Goal: Information Seeking & Learning: Find specific fact

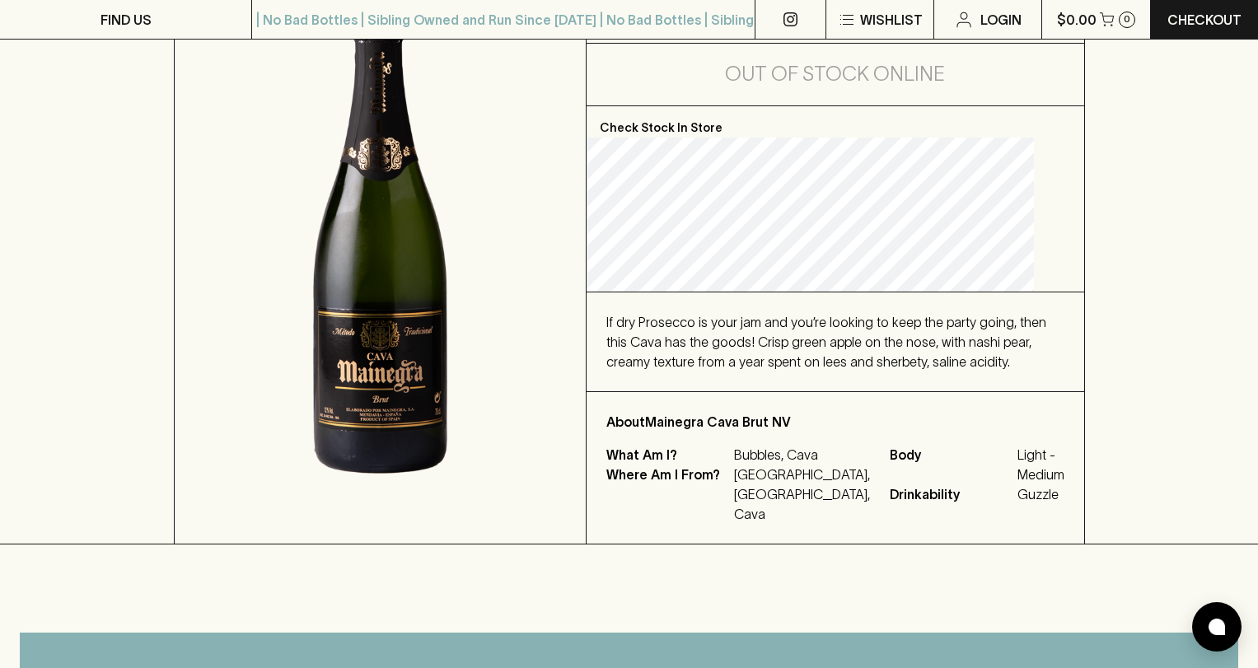
scroll to position [253, 0]
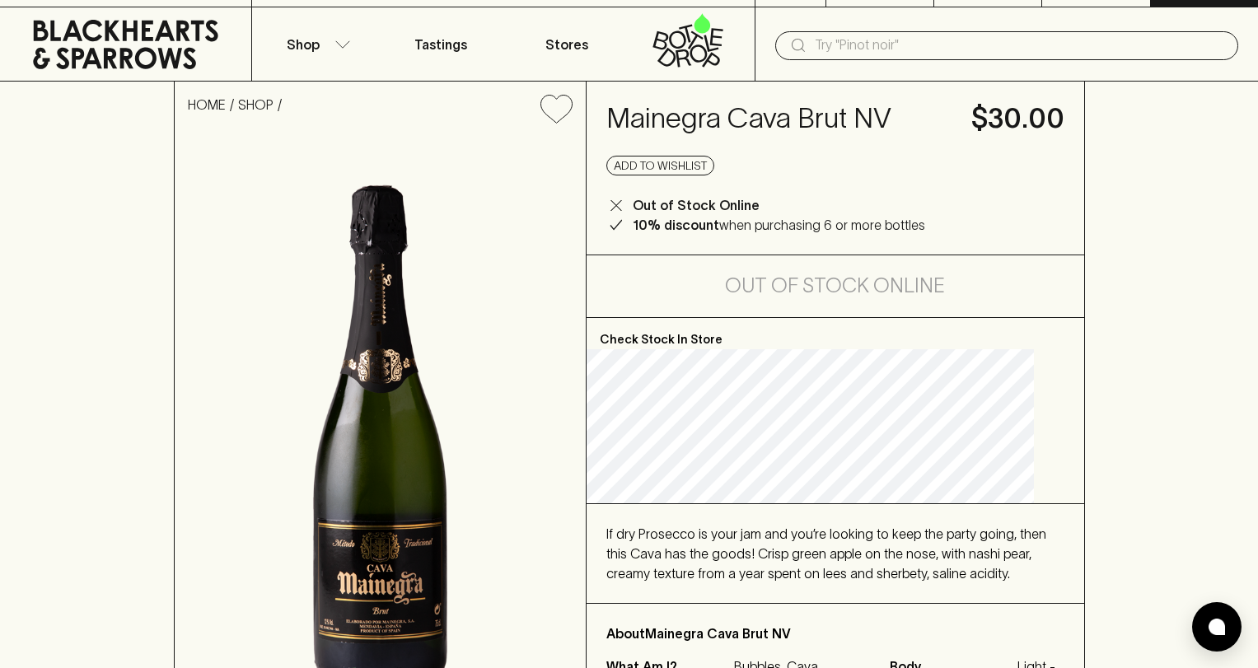
scroll to position [30, 0]
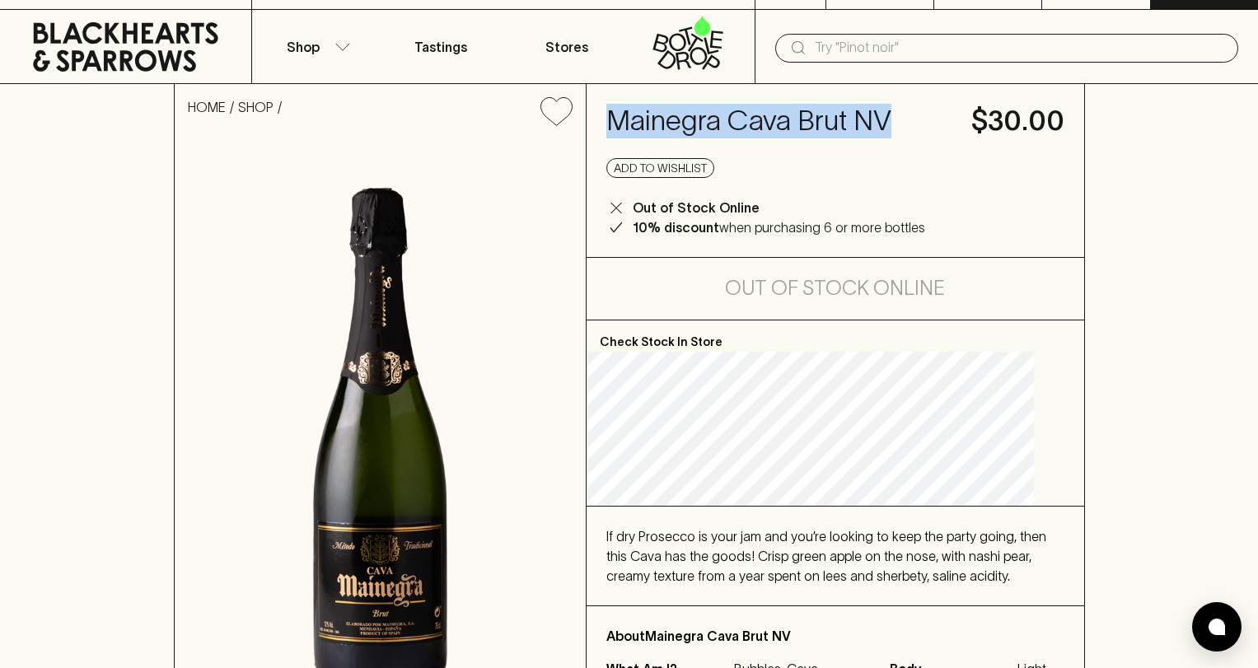
drag, startPoint x: 633, startPoint y: 110, endPoint x: 915, endPoint y: 110, distance: 281.7
click at [915, 110] on h4 "Mainegra Cava Brut NV" at bounding box center [778, 121] width 345 height 35
copy h4 "Mainegra Cava Brut NV"
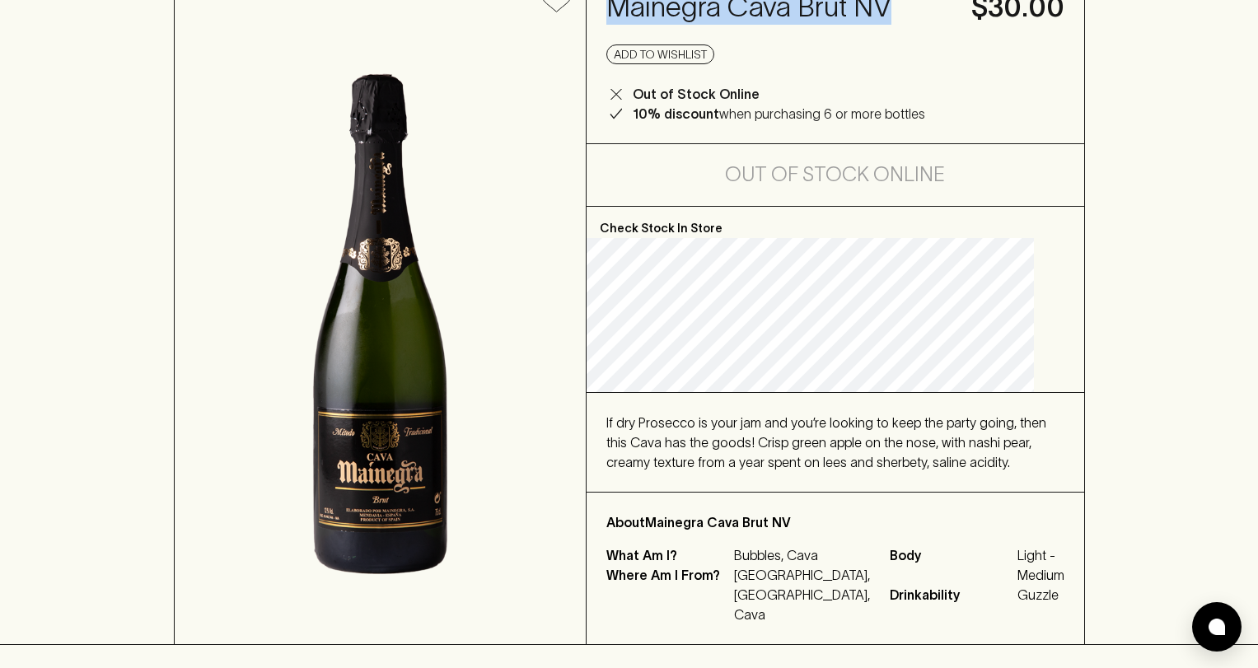
scroll to position [0, 0]
